Goal: Task Accomplishment & Management: Manage account settings

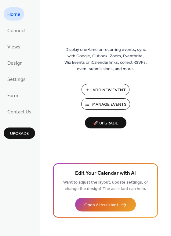
click at [103, 99] on button "Manage Events" at bounding box center [105, 103] width 49 height 11
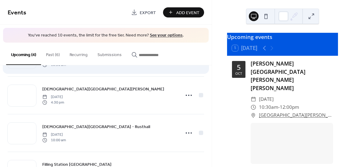
scroll to position [36, 0]
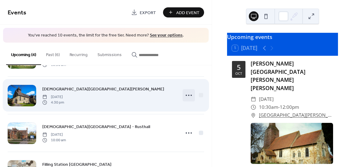
click at [185, 93] on icon at bounding box center [189, 95] width 10 height 10
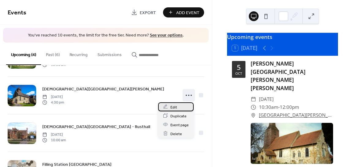
click at [177, 108] on div "Edit" at bounding box center [176, 106] width 36 height 9
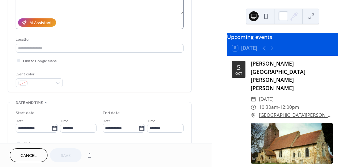
scroll to position [132, 0]
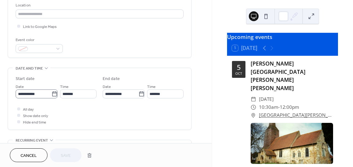
click at [51, 94] on icon at bounding box center [54, 94] width 6 height 6
click at [51, 94] on input "**********" at bounding box center [34, 93] width 36 height 9
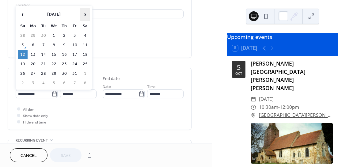
click at [85, 17] on span "›" at bounding box center [84, 14] width 9 height 12
click at [19, 62] on td "16" at bounding box center [23, 64] width 10 height 9
type input "**********"
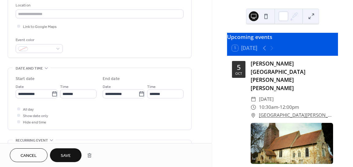
click at [65, 156] on span "Save" at bounding box center [66, 155] width 10 height 6
